Goal: Navigation & Orientation: Find specific page/section

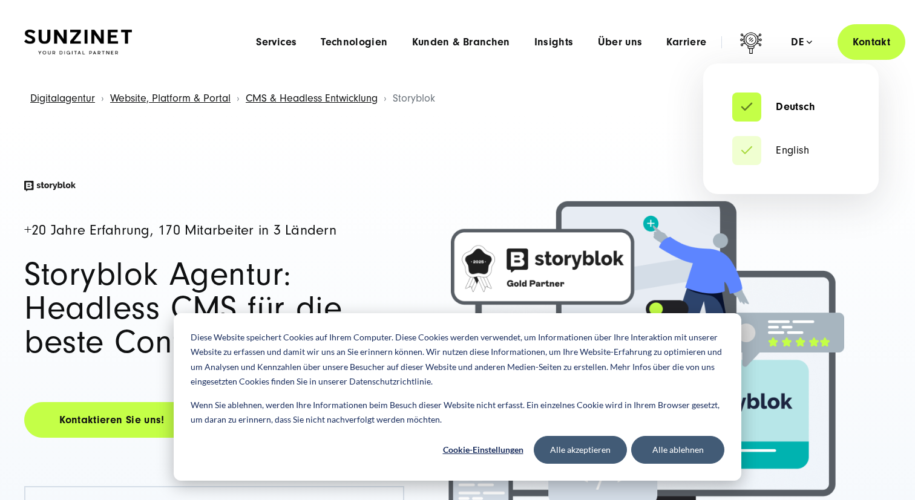
click at [805, 41] on div "de" at bounding box center [801, 42] width 21 height 12
click at [793, 142] on li "English" at bounding box center [790, 150] width 117 height 29
click at [784, 152] on link "English" at bounding box center [770, 151] width 77 height 12
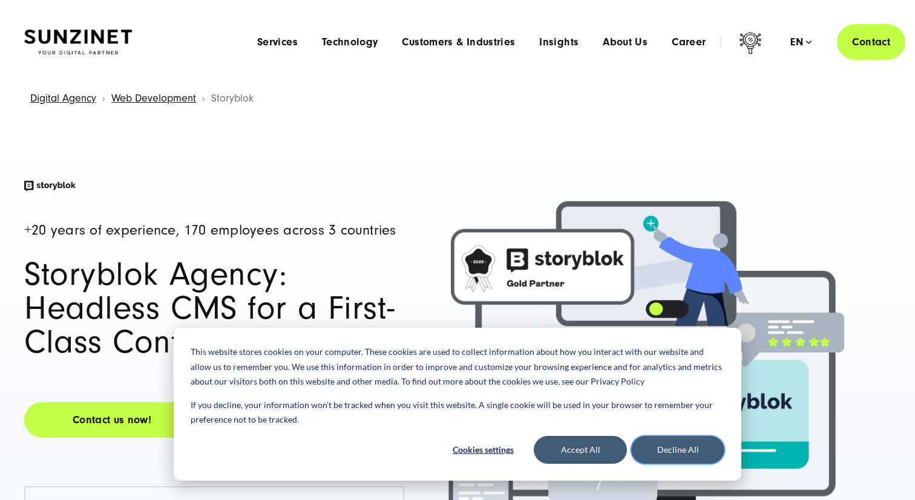
click at [679, 450] on button "Decline All" at bounding box center [677, 450] width 93 height 28
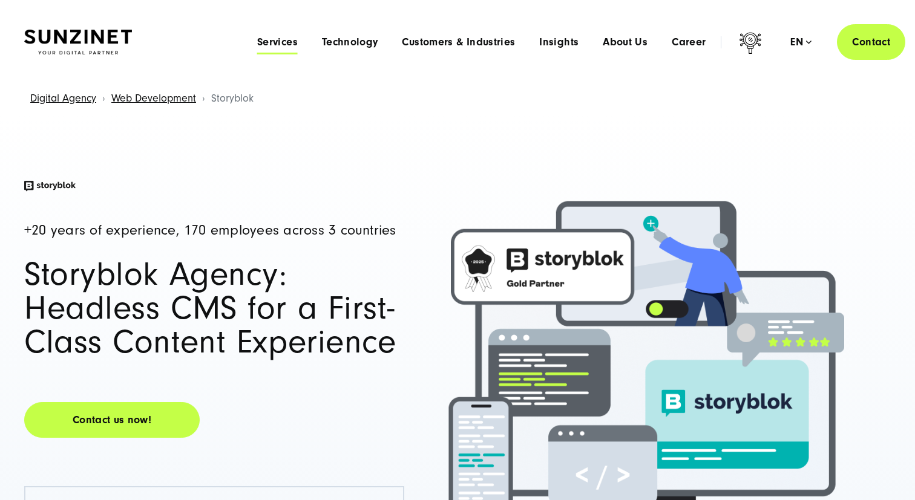
click at [284, 37] on span "Services" at bounding box center [277, 42] width 41 height 12
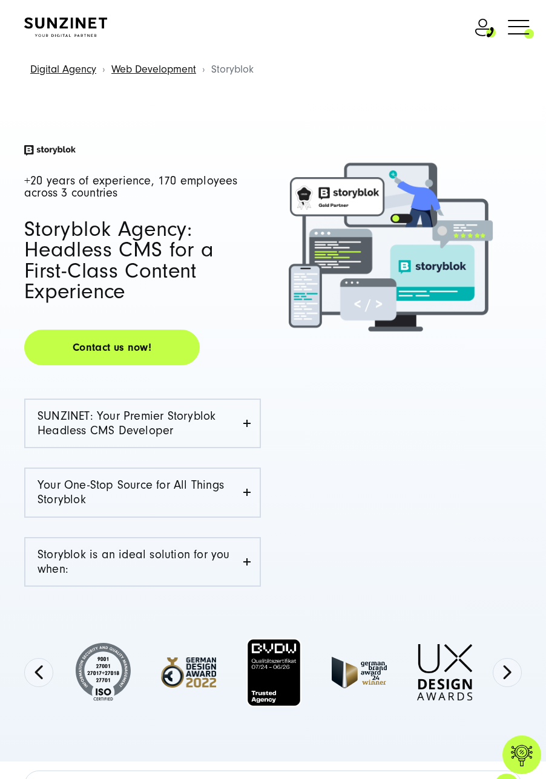
click at [534, 12] on span at bounding box center [534, 26] width 0 height 30
